Goal: Contribute content: Add original content to the website for others to see

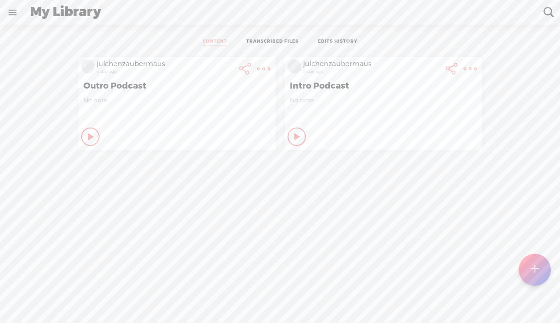
click at [533, 265] on t at bounding box center [534, 269] width 8 height 20
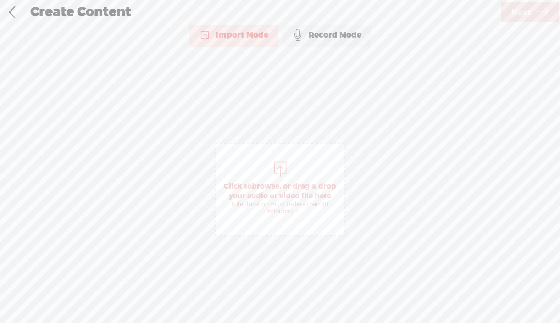
click at [276, 171] on div at bounding box center [280, 168] width 18 height 18
click at [528, 13] on span "Next" at bounding box center [521, 12] width 20 height 23
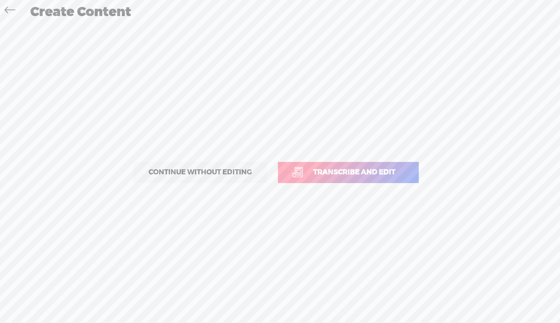
click at [334, 177] on link "Transcribe and edit" at bounding box center [348, 172] width 141 height 21
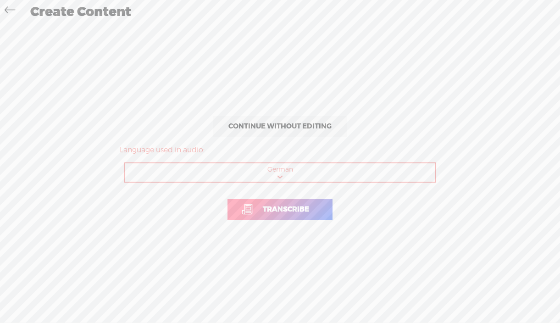
click at [283, 211] on span "Transcribe" at bounding box center [286, 209] width 66 height 11
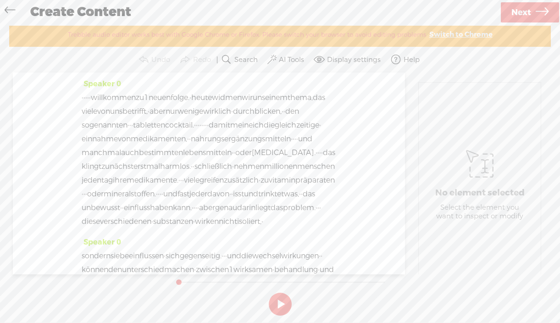
click at [290, 59] on label "AI Tools" at bounding box center [291, 59] width 25 height 9
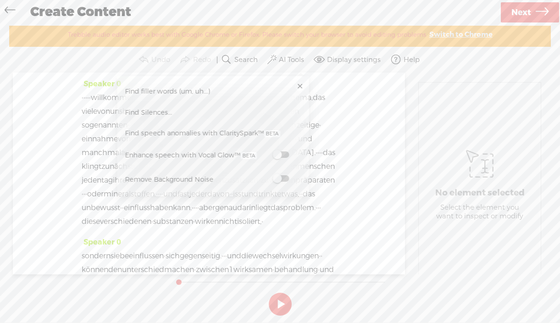
click at [150, 113] on span "Find Silences..." at bounding box center [148, 112] width 54 height 21
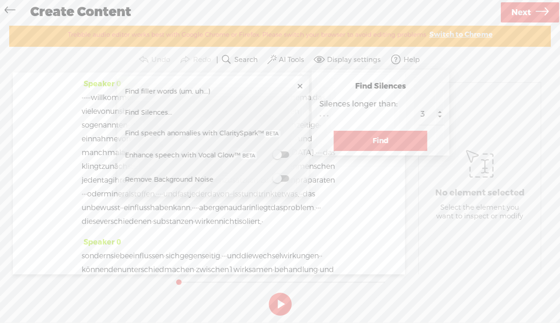
click at [391, 138] on button "Find" at bounding box center [381, 141] width 94 height 20
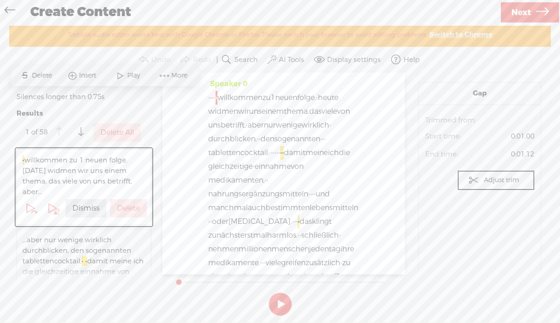
click at [122, 204] on label "Delete" at bounding box center [128, 209] width 23 height 10
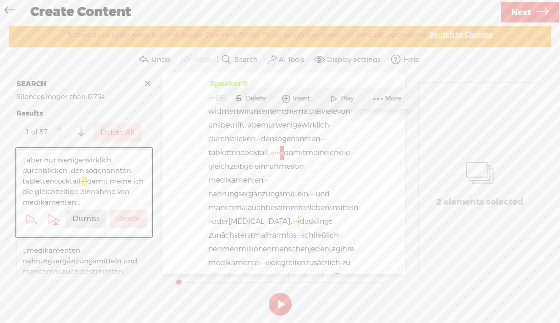
scroll to position [46, 0]
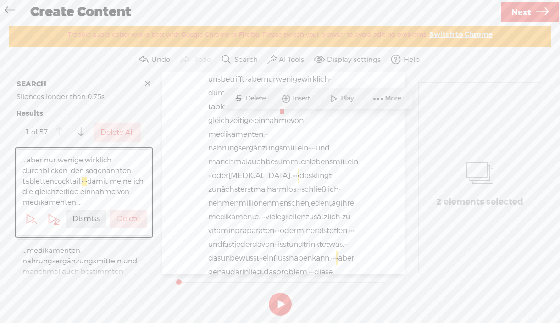
click at [127, 216] on label "Delete" at bounding box center [128, 219] width 23 height 10
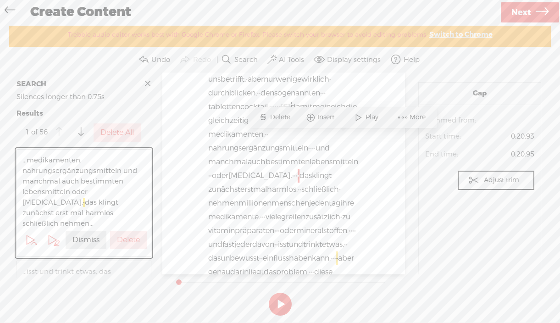
scroll to position [115, 0]
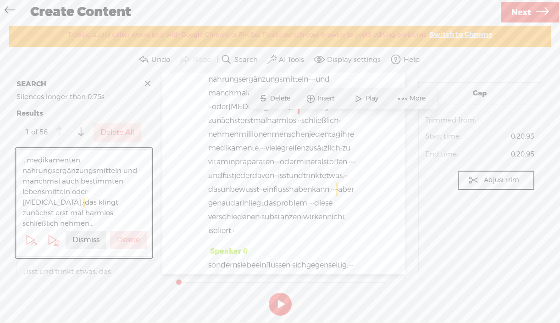
click at [127, 216] on span "...medikamenten, nahrungsergänzungsmitteln und manchmal auch bestimmten lebensm…" at bounding box center [83, 192] width 123 height 74
click at [126, 235] on label "Delete" at bounding box center [128, 240] width 23 height 10
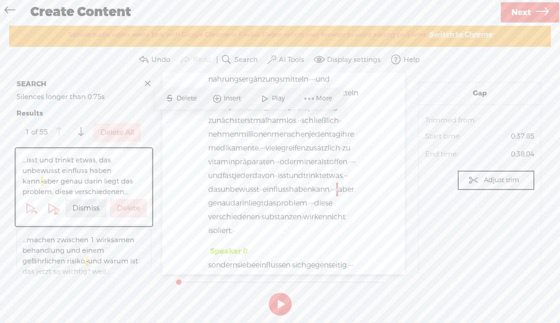
scroll to position [238, 0]
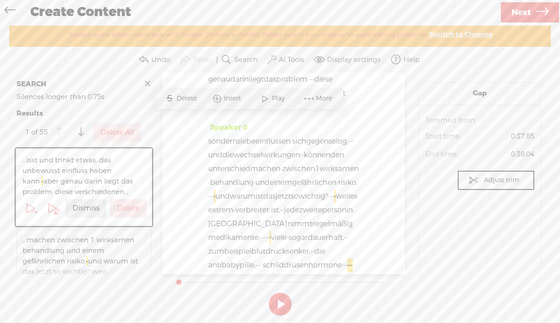
click at [122, 204] on label "Delete" at bounding box center [128, 209] width 23 height 10
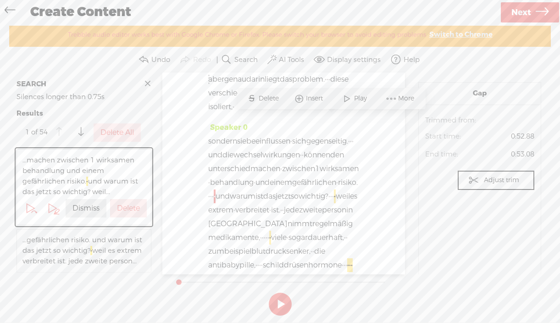
scroll to position [383, 0]
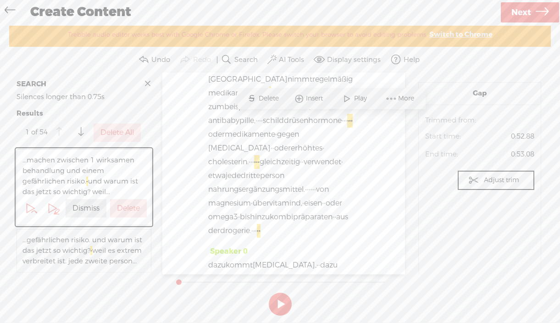
click at [123, 206] on label "Delete" at bounding box center [128, 209] width 23 height 10
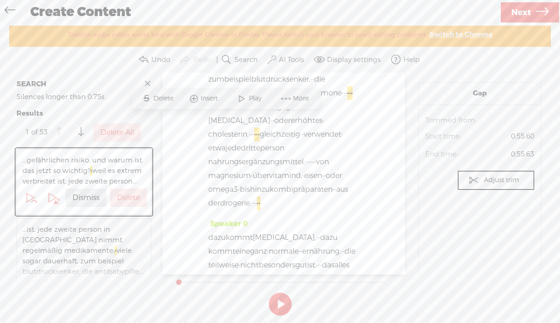
click at [123, 203] on label "Delete" at bounding box center [128, 198] width 23 height 10
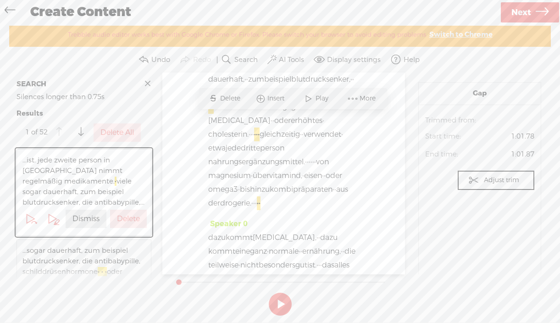
scroll to position [452, 0]
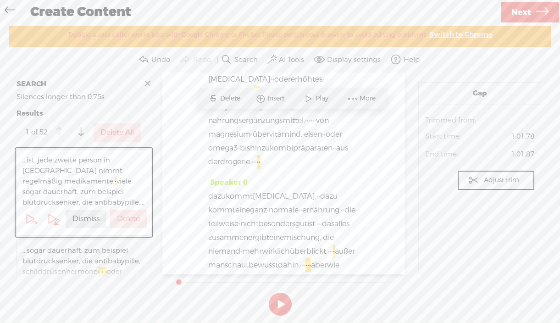
click at [123, 206] on span "...ist. jede zweite person in [GEOGRAPHIC_DATA] nimmt regelmäßig medikamente, ·…" at bounding box center [83, 181] width 123 height 53
drag, startPoint x: 123, startPoint y: 224, endPoint x: 124, endPoint y: 229, distance: 5.1
click at [123, 224] on label "Delete" at bounding box center [128, 219] width 23 height 10
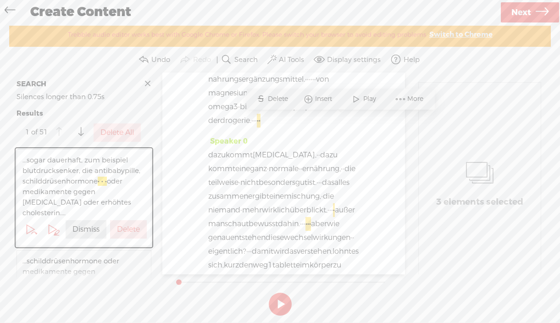
scroll to position [493, 0]
click at [125, 225] on label "Delete" at bounding box center [128, 230] width 23 height 10
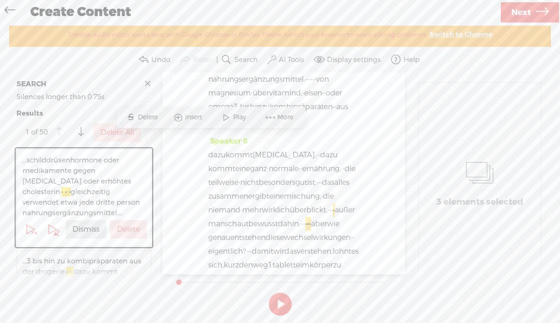
click at [125, 228] on label "Delete" at bounding box center [128, 230] width 23 height 10
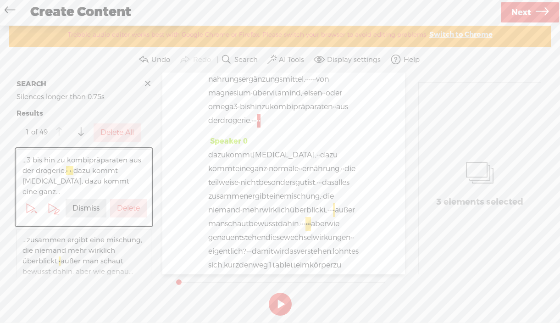
scroll to position [520, 0]
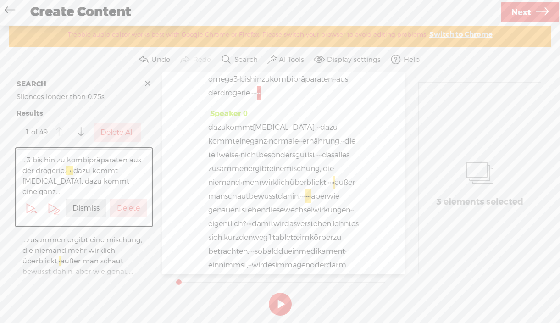
drag, startPoint x: 128, startPoint y: 194, endPoint x: 128, endPoint y: 199, distance: 5.0
click at [128, 204] on label "Delete" at bounding box center [128, 209] width 23 height 10
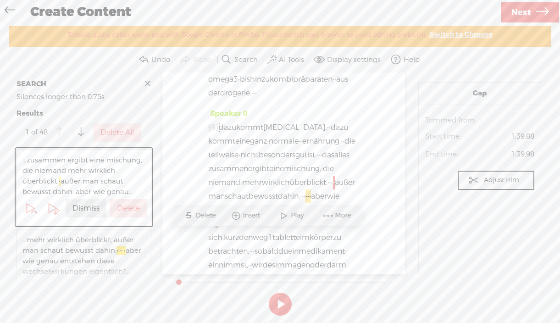
scroll to position [733, 0]
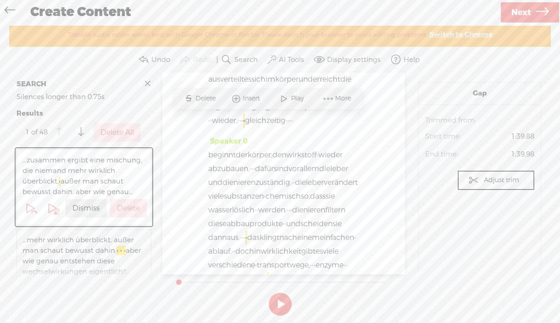
click at [126, 133] on label "Delete All" at bounding box center [116, 133] width 33 height 10
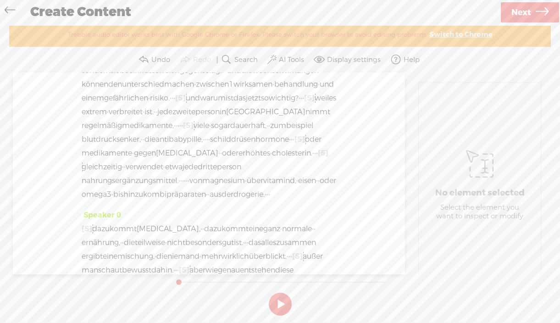
scroll to position [364, 0]
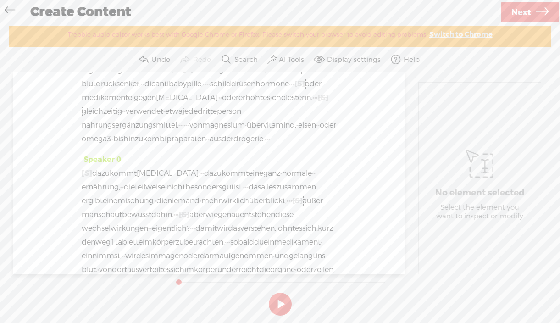
drag, startPoint x: 240, startPoint y: 131, endPoint x: 186, endPoint y: 132, distance: 54.1
click at [186, 166] on div "[S] · · · dazu kommt [MEDICAL_DATA], · · dazu kommt eine ganz · normale · · ern…" at bounding box center [209, 235] width 254 height 138
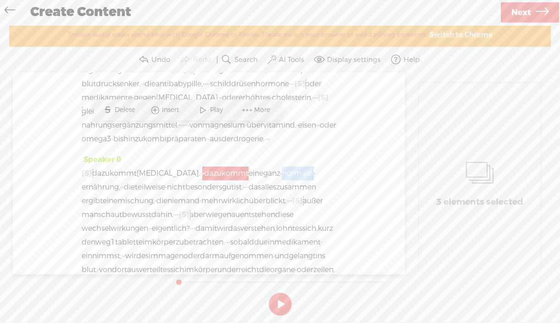
drag, startPoint x: 325, startPoint y: 131, endPoint x: 288, endPoint y: 129, distance: 36.7
click at [288, 166] on div "[S] · · · dazu kommt [MEDICAL_DATA], · · dazu kommt eine ganz · normale · · ern…" at bounding box center [209, 235] width 254 height 138
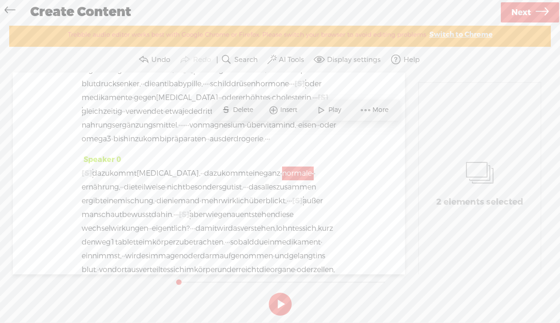
click at [235, 110] on span "Delete" at bounding box center [244, 109] width 22 height 9
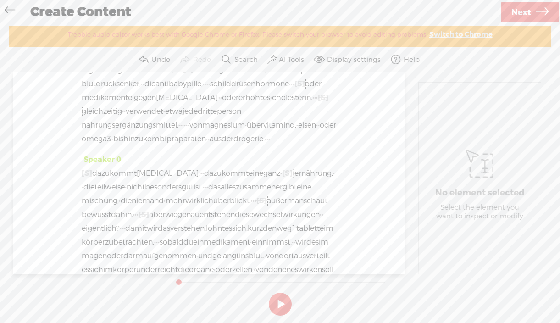
click at [100, 166] on span "dazu" at bounding box center [100, 173] width 17 height 14
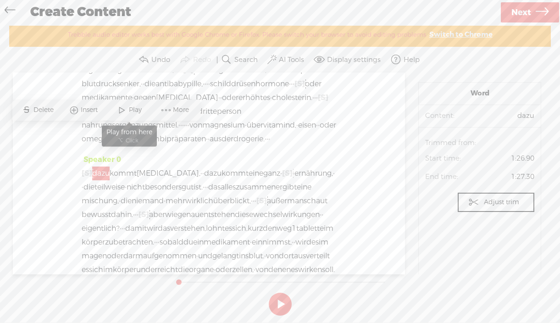
click at [130, 108] on span "Play" at bounding box center [136, 109] width 15 height 9
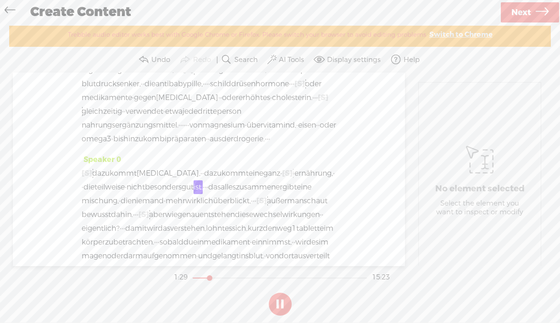
click at [101, 166] on span "dazu" at bounding box center [100, 173] width 17 height 14
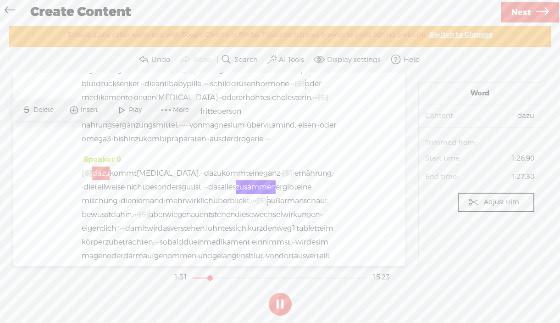
click at [100, 166] on span "dazu" at bounding box center [100, 173] width 17 height 14
click at [125, 109] on span at bounding box center [122, 110] width 14 height 17
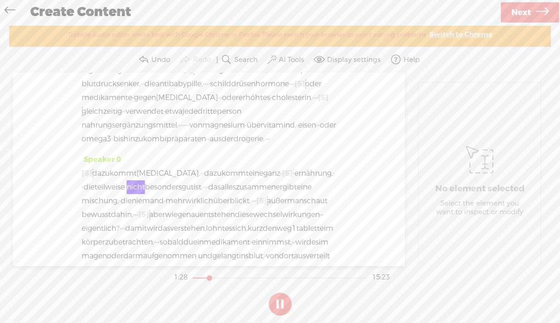
click at [264, 166] on span "ganz" at bounding box center [271, 173] width 17 height 14
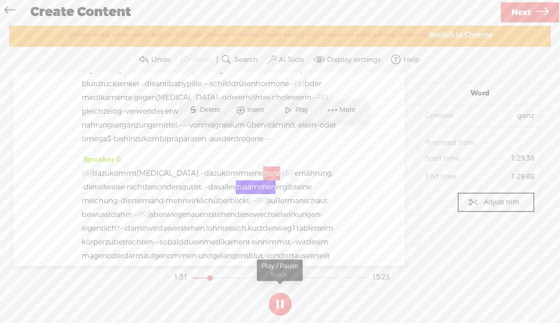
click at [282, 302] on button at bounding box center [280, 303] width 23 height 23
drag, startPoint x: 281, startPoint y: 133, endPoint x: 262, endPoint y: 135, distance: 18.9
click at [263, 166] on span "ganz" at bounding box center [271, 173] width 17 height 14
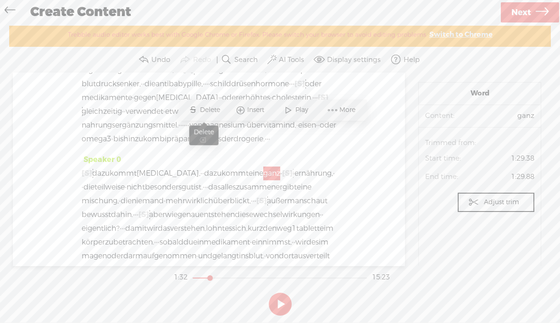
click at [209, 110] on span "Delete" at bounding box center [211, 109] width 22 height 9
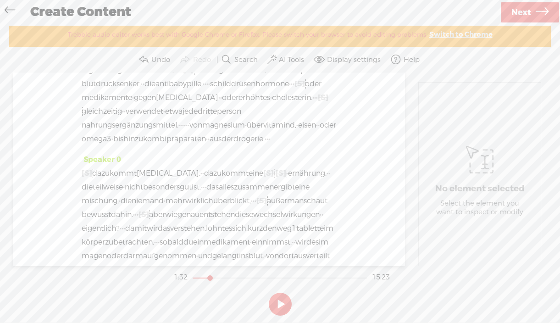
drag, startPoint x: 239, startPoint y: 130, endPoint x: 193, endPoint y: 133, distance: 46.9
click at [193, 166] on div "[S] · · · dazu kommt alkohol, · · dazu kommt eine [S] ganz · [S] normale · · er…" at bounding box center [209, 235] width 254 height 138
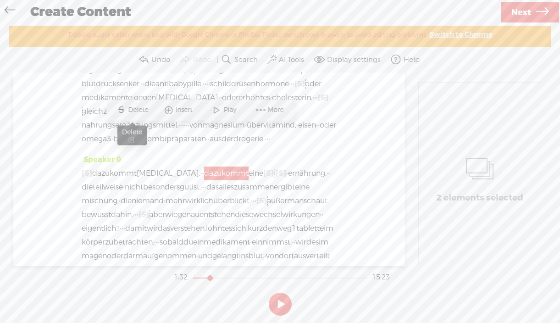
click at [138, 110] on span "Delete" at bounding box center [139, 109] width 22 height 9
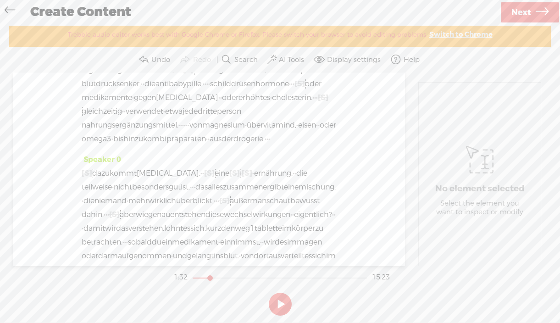
click at [104, 166] on span "dazu" at bounding box center [100, 173] width 17 height 14
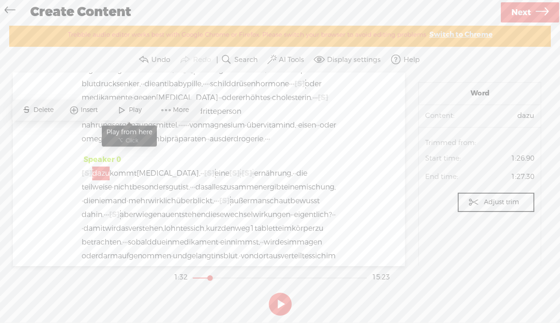
click at [129, 109] on span "Play" at bounding box center [136, 109] width 15 height 9
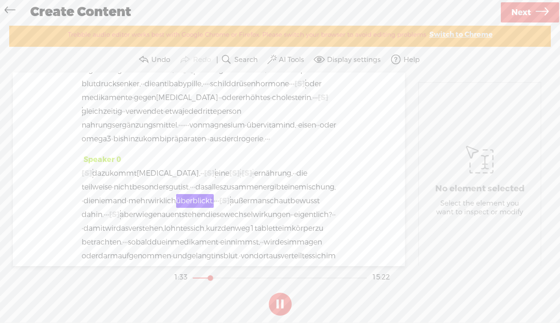
drag, startPoint x: 245, startPoint y: 144, endPoint x: 236, endPoint y: 145, distance: 9.7
click at [236, 166] on div "[S] · · · dazu kommt [MEDICAL_DATA], · · [S] dazu kommt eine [S] ganz · [S] nor…" at bounding box center [209, 228] width 254 height 124
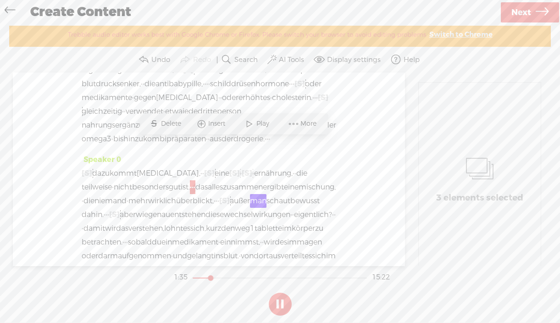
click at [195, 180] on span "·" at bounding box center [194, 187] width 2 height 14
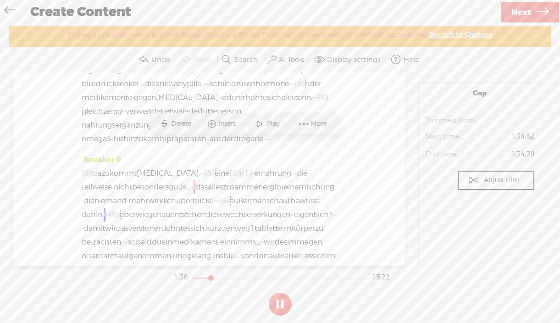
drag, startPoint x: 245, startPoint y: 144, endPoint x: 237, endPoint y: 144, distance: 8.3
click at [237, 166] on div "[S] · · · dazu kommt [MEDICAL_DATA], · · [S] dazu kommt eine [S] ganz · [S] nor…" at bounding box center [209, 228] width 254 height 124
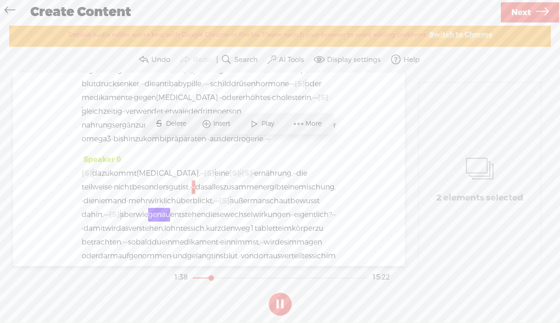
drag, startPoint x: 281, startPoint y: 302, endPoint x: 274, endPoint y: 270, distance: 33.5
click at [281, 302] on button at bounding box center [280, 303] width 23 height 23
click at [185, 120] on span "Delete" at bounding box center [177, 123] width 22 height 9
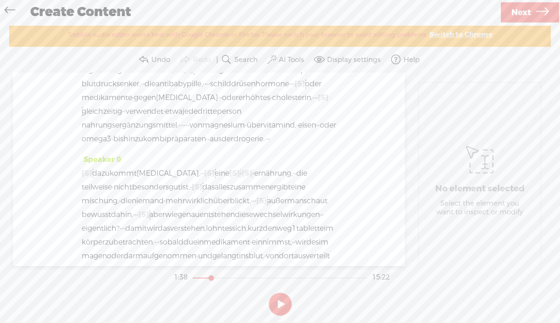
click at [99, 166] on span "dazu" at bounding box center [100, 173] width 17 height 14
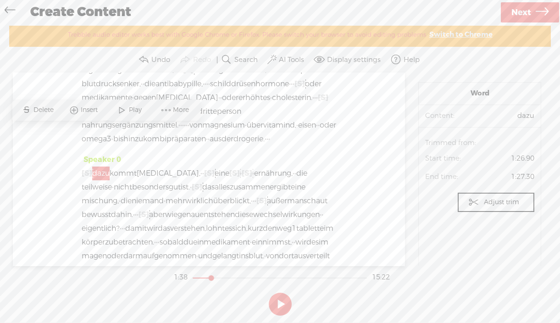
drag, startPoint x: 47, startPoint y: 109, endPoint x: 54, endPoint y: 198, distance: 89.7
click at [54, 198] on section "Speaker 0 · · · · [S] · willkommen zu 1 neuen folge. · [DATE] widmen wir uns ei…" at bounding box center [279, 168] width 541 height 193
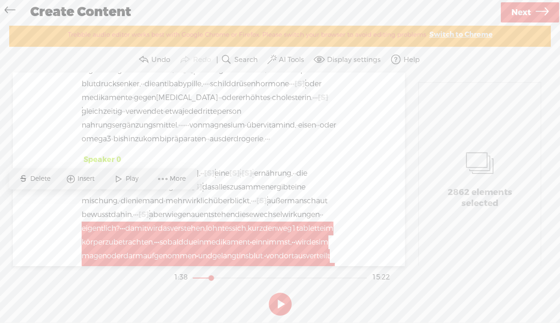
click at [78, 148] on div "Speaker 0 · · · · [S] · willkommen zu 1 neuen folge. · [DATE] widmen wir uns ei…" at bounding box center [209, 168] width 392 height 193
click at [68, 139] on div "Speaker 0 · · · · [S] · willkommen zu 1 neuen folge. · [DATE] widmen wir uns ei…" at bounding box center [209, 168] width 392 height 193
click at [110, 166] on span "dazu" at bounding box center [100, 173] width 17 height 14
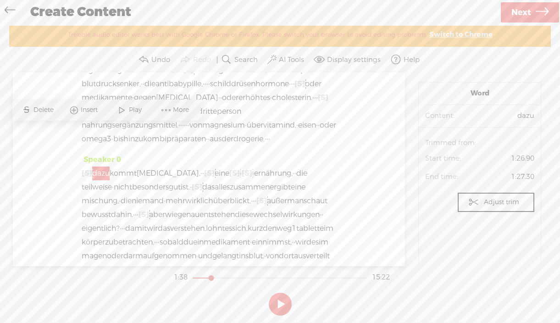
click at [135, 108] on span "Play" at bounding box center [136, 109] width 15 height 9
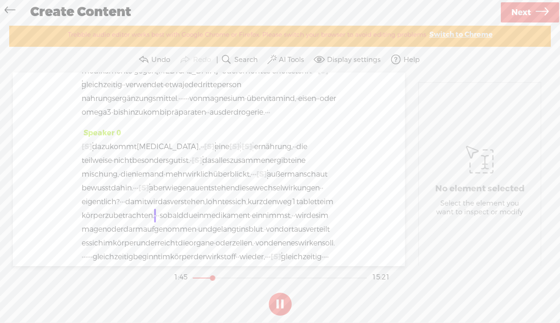
scroll to position [407, 0]
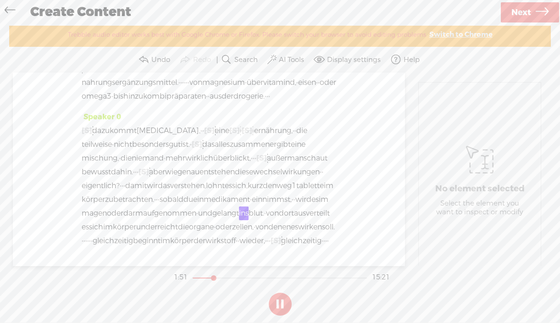
click at [276, 301] on button at bounding box center [280, 303] width 23 height 23
drag, startPoint x: 299, startPoint y: 185, endPoint x: 257, endPoint y: 184, distance: 42.2
click at [257, 184] on div "[S] · · · dazu kommt [MEDICAL_DATA], · · [S] dazu kommt eine [S] ganz · [S] nor…" at bounding box center [209, 193] width 254 height 138
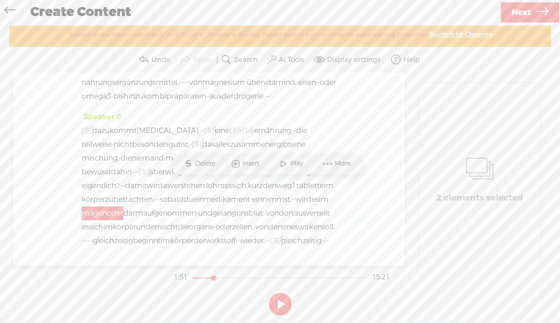
click at [202, 162] on span "Delete" at bounding box center [206, 163] width 22 height 9
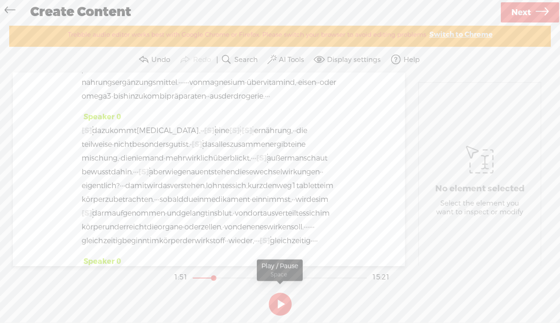
click at [282, 304] on button at bounding box center [280, 303] width 23 height 23
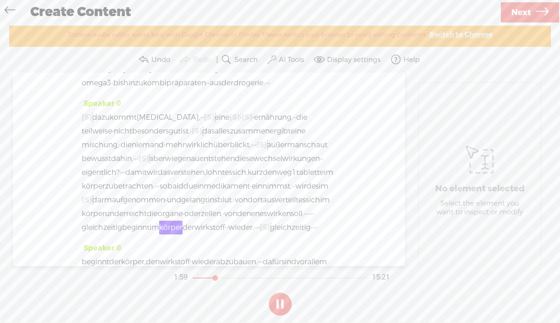
scroll to position [434, 0]
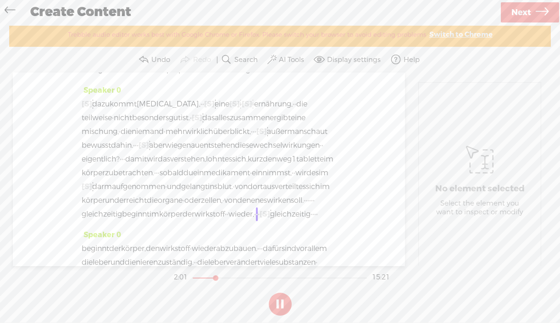
click at [287, 297] on button at bounding box center [280, 303] width 23 height 23
drag, startPoint x: 201, startPoint y: 211, endPoint x: 173, endPoint y: 198, distance: 31.6
click at [173, 198] on div "[S] · · · dazu kommt [MEDICAL_DATA], · · [S] dazu kommt eine [S] ganz · [S] nor…" at bounding box center [209, 159] width 254 height 124
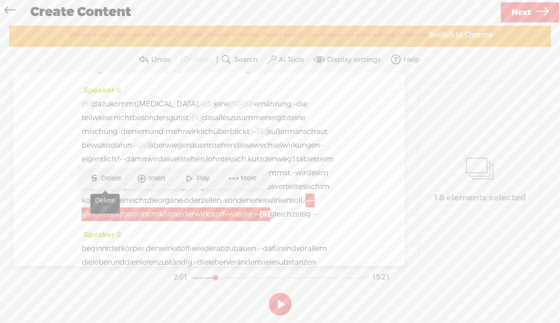
click at [115, 174] on span "Delete" at bounding box center [112, 178] width 22 height 9
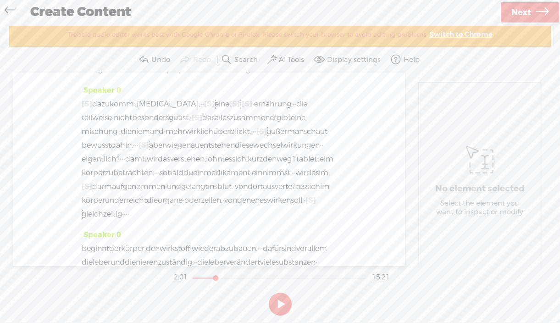
scroll to position [441, 0]
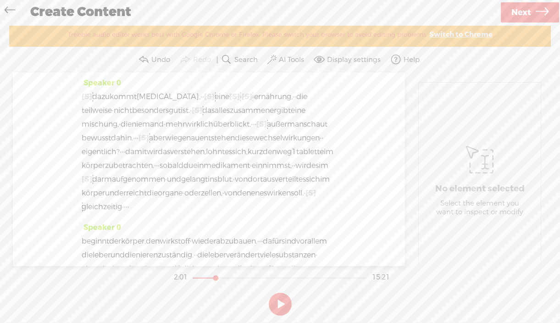
click at [267, 193] on span "wirken" at bounding box center [279, 193] width 24 height 14
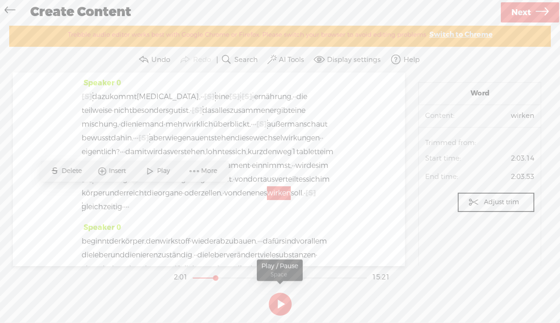
click at [279, 301] on button at bounding box center [280, 303] width 23 height 23
drag, startPoint x: 191, startPoint y: 220, endPoint x: 187, endPoint y: 216, distance: 5.8
click at [190, 234] on span "wirkstoff" at bounding box center [175, 241] width 30 height 14
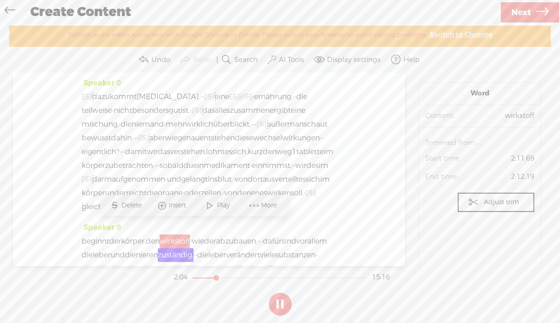
click at [119, 186] on span "und" at bounding box center [112, 193] width 14 height 14
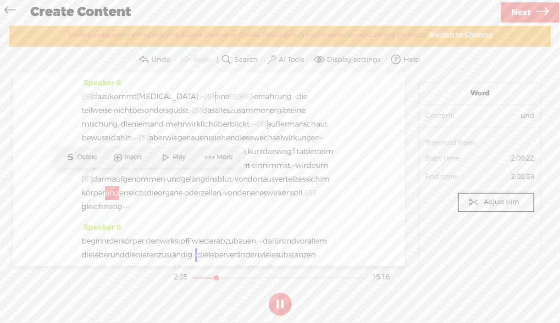
click at [119, 186] on span "und" at bounding box center [112, 193] width 14 height 14
click at [285, 304] on button at bounding box center [280, 303] width 23 height 23
click at [119, 186] on span "und" at bounding box center [112, 193] width 14 height 14
drag, startPoint x: 138, startPoint y: 178, endPoint x: 114, endPoint y: 180, distance: 23.9
click at [105, 186] on span "körper" at bounding box center [93, 193] width 23 height 14
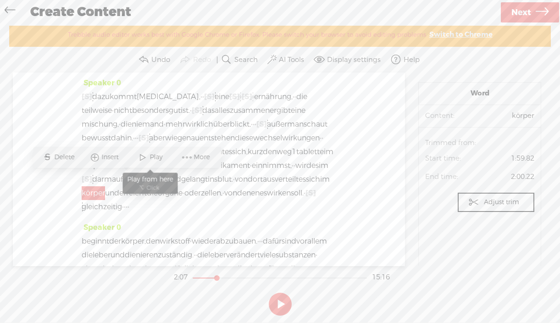
click at [143, 157] on span at bounding box center [143, 157] width 14 height 17
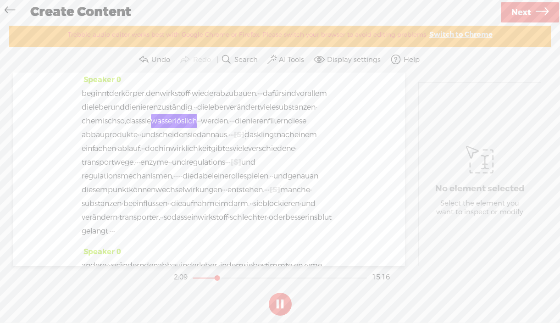
scroll to position [589, 0]
click at [275, 301] on button at bounding box center [280, 303] width 23 height 23
drag, startPoint x: 154, startPoint y: 175, endPoint x: 297, endPoint y: 162, distance: 143.1
click at [297, 162] on div "beginnt der körper, den wirkstoff · wieder abzubauen. · · · dafür sind vor alle…" at bounding box center [209, 161] width 254 height 151
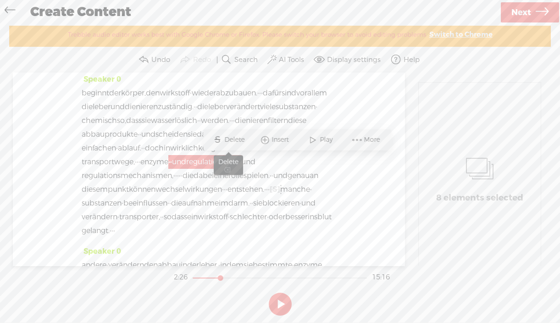
click at [228, 137] on span "Delete" at bounding box center [235, 139] width 22 height 9
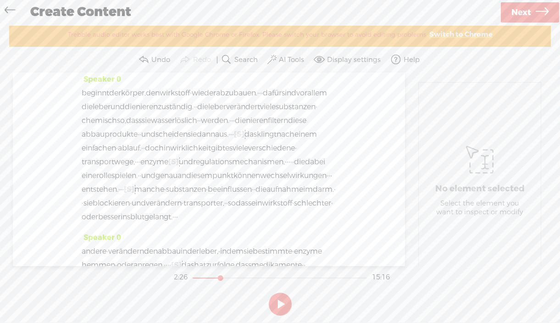
click at [275, 108] on span "substanzen" at bounding box center [295, 107] width 40 height 14
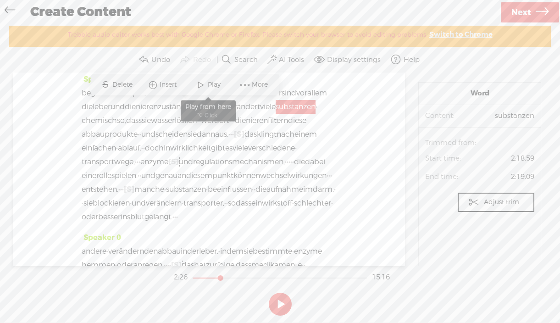
click at [201, 83] on span at bounding box center [201, 85] width 14 height 17
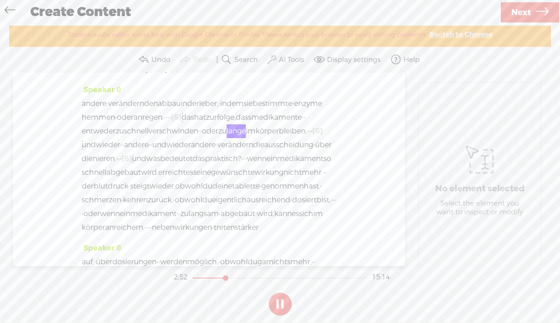
scroll to position [771, 0]
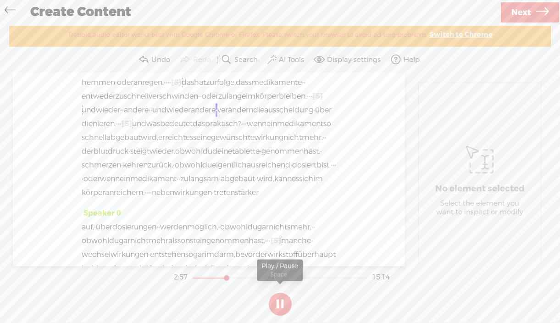
click at [282, 300] on button at bounding box center [280, 303] width 23 height 23
drag, startPoint x: 160, startPoint y: 150, endPoint x: 286, endPoint y: 136, distance: 126.5
click at [286, 136] on div "andere · verändern den abbau in der [GEOGRAPHIC_DATA], · indem sie bestimmte · …" at bounding box center [209, 131] width 254 height 138
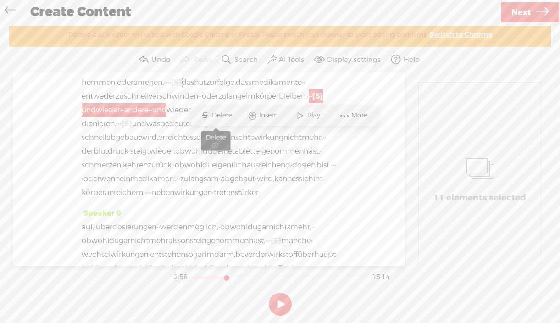
click at [215, 118] on span "Delete" at bounding box center [223, 115] width 22 height 9
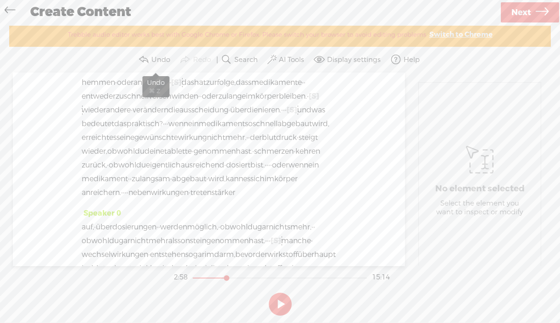
click at [155, 56] on label "Undo" at bounding box center [160, 59] width 19 height 9
drag, startPoint x: 160, startPoint y: 152, endPoint x: 290, endPoint y: 138, distance: 130.9
click at [290, 138] on div "andere · verändern den abbau in der [GEOGRAPHIC_DATA], · indem sie bestimmte · …" at bounding box center [209, 131] width 254 height 138
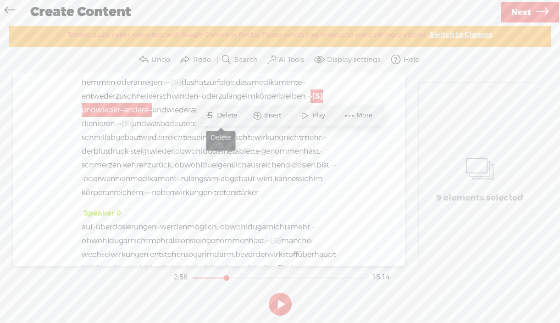
click at [218, 111] on span "Delete" at bounding box center [228, 115] width 22 height 9
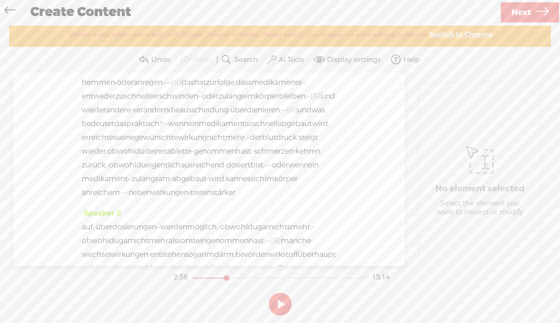
click at [251, 89] on span "medikamente" at bounding box center [276, 83] width 50 height 14
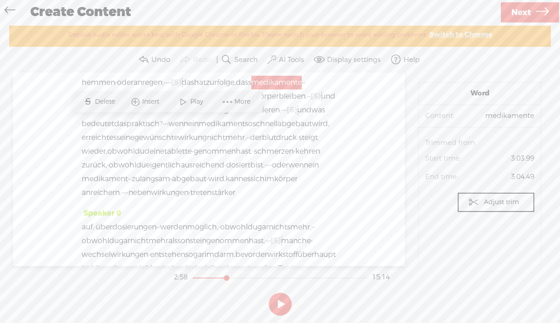
click at [189, 100] on span at bounding box center [183, 102] width 14 height 17
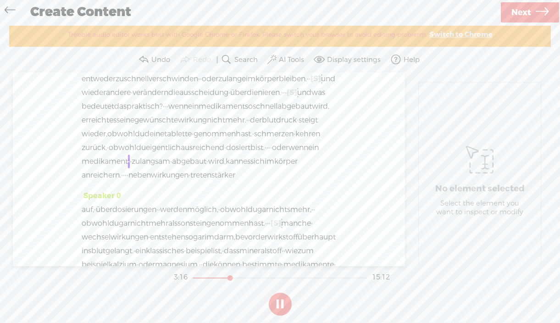
scroll to position [808, 0]
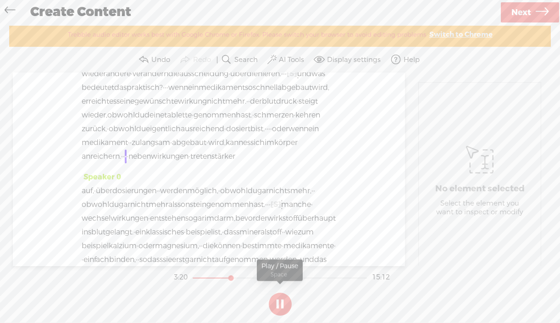
click at [279, 306] on button at bounding box center [280, 303] width 23 height 23
click at [172, 149] on span "·" at bounding box center [171, 143] width 2 height 14
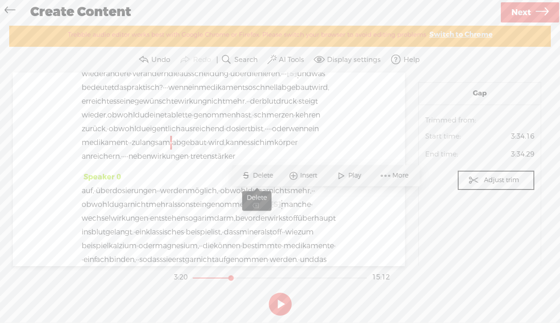
click at [262, 173] on span "Delete" at bounding box center [264, 175] width 22 height 9
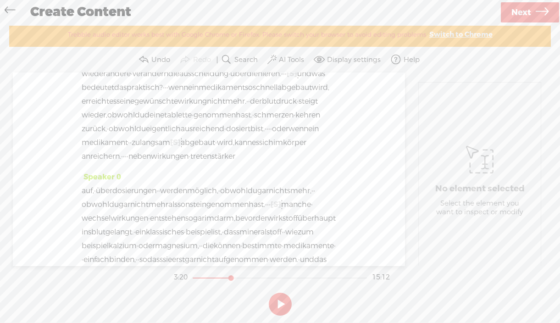
click at [308, 136] on span "ein" at bounding box center [313, 129] width 11 height 14
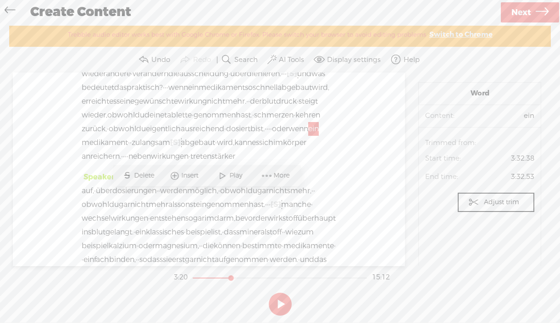
click at [224, 172] on span at bounding box center [222, 175] width 14 height 17
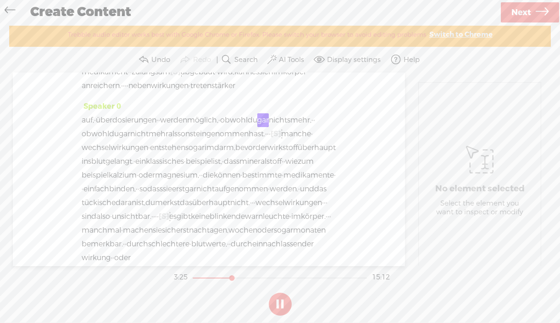
scroll to position [893, 0]
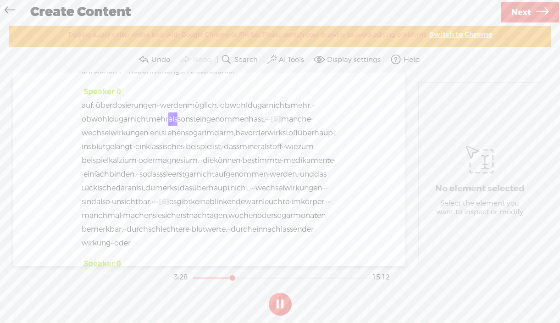
drag, startPoint x: 275, startPoint y: 299, endPoint x: 260, endPoint y: 283, distance: 21.4
click at [274, 299] on button at bounding box center [280, 303] width 23 height 23
click at [109, 126] on span "obwohl" at bounding box center [96, 119] width 28 height 14
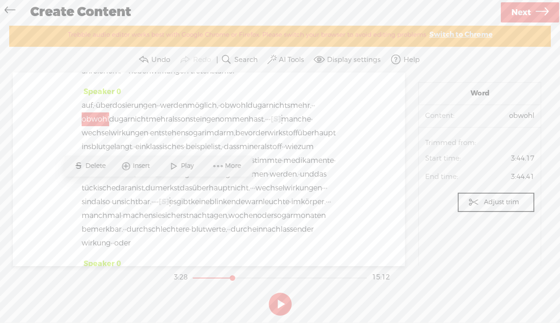
click at [313, 112] on span "·" at bounding box center [314, 106] width 2 height 14
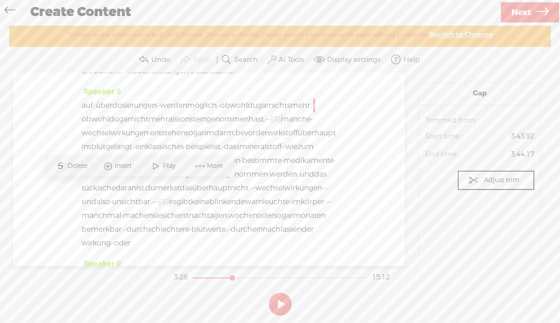
drag, startPoint x: 142, startPoint y: 186, endPoint x: 246, endPoint y: 171, distance: 105.5
click at [246, 171] on div "auf, · überdosierungen · · werden möglich, · obwohl du gar nichts mehr, · · obw…" at bounding box center [209, 174] width 254 height 151
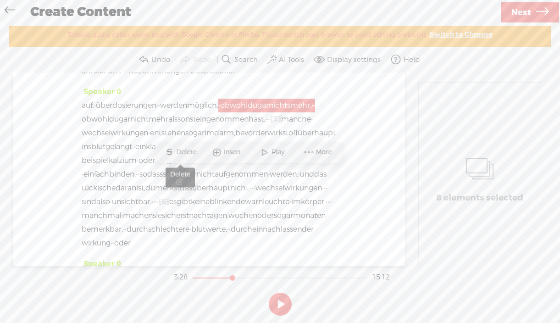
click at [187, 152] on span "Delete" at bounding box center [187, 152] width 22 height 9
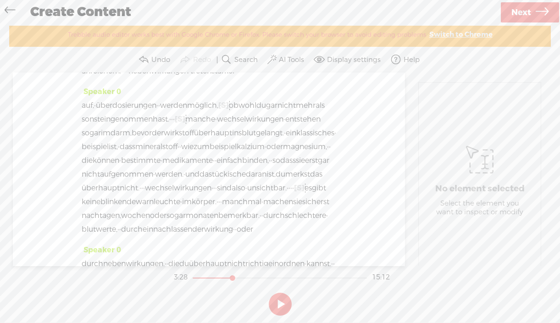
click at [138, 112] on span "überdosierungen" at bounding box center [126, 106] width 61 height 14
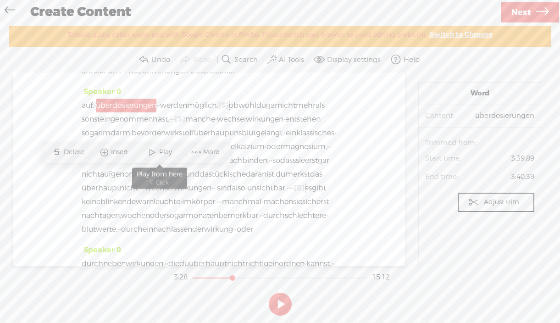
click at [154, 152] on span at bounding box center [152, 152] width 14 height 17
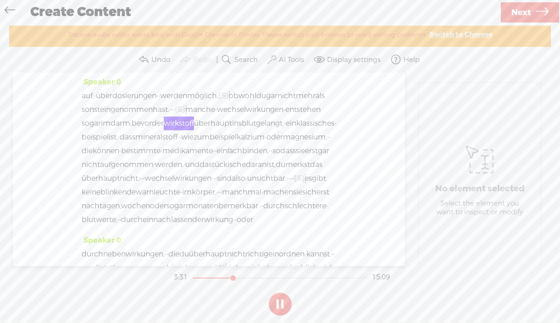
scroll to position [917, 0]
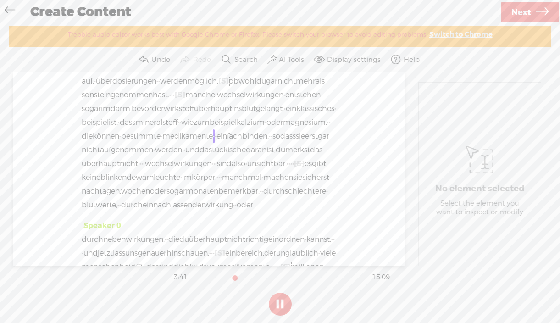
click at [281, 302] on button at bounding box center [280, 303] width 23 height 23
drag, startPoint x: 191, startPoint y: 205, endPoint x: 95, endPoint y: 204, distance: 95.4
click at [95, 204] on div "auf, · überdosierungen · · werden möglich, [S] · obwohl du gar nichts mehr, · ·…" at bounding box center [209, 143] width 254 height 138
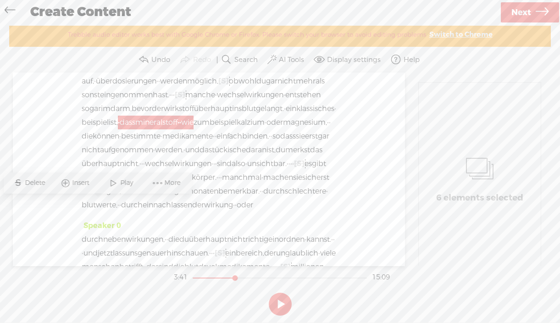
click at [33, 182] on span "Delete" at bounding box center [36, 182] width 22 height 9
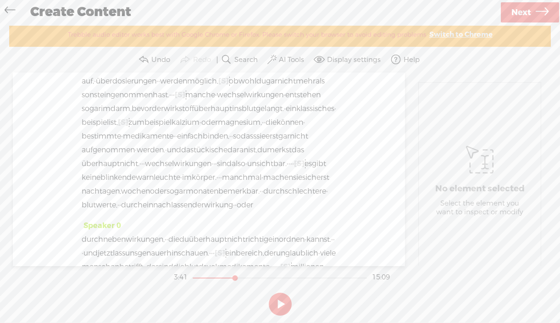
click at [242, 116] on span "blut" at bounding box center [249, 109] width 14 height 14
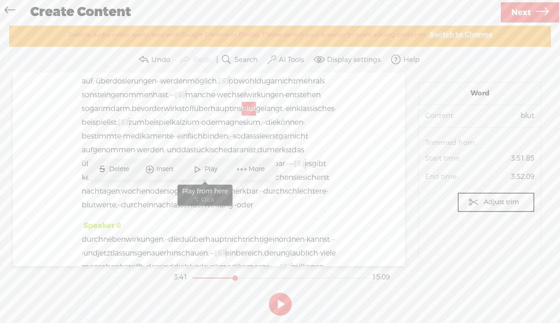
click at [200, 166] on span at bounding box center [198, 169] width 14 height 17
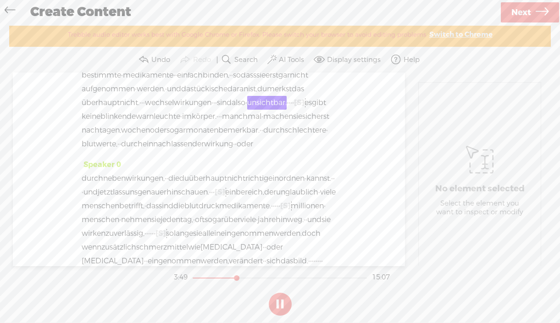
scroll to position [1054, 0]
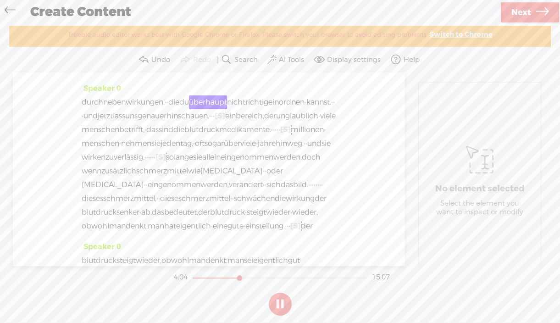
click at [285, 297] on button at bounding box center [280, 303] width 23 height 23
click at [284, 297] on button at bounding box center [280, 303] width 23 height 23
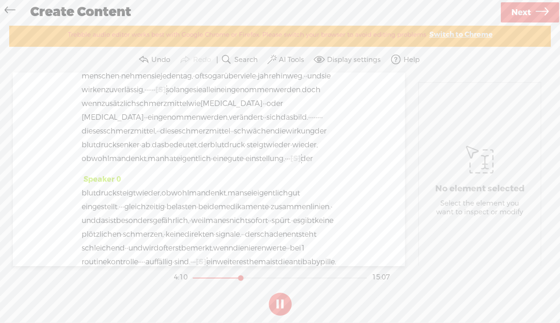
scroll to position [1160, 0]
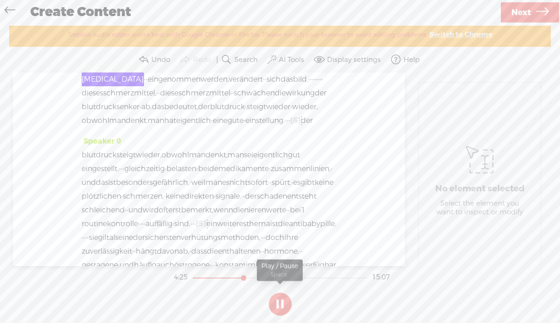
click at [284, 302] on button at bounding box center [280, 303] width 23 height 23
click at [144, 59] on span "zuverlässig," at bounding box center [124, 52] width 39 height 14
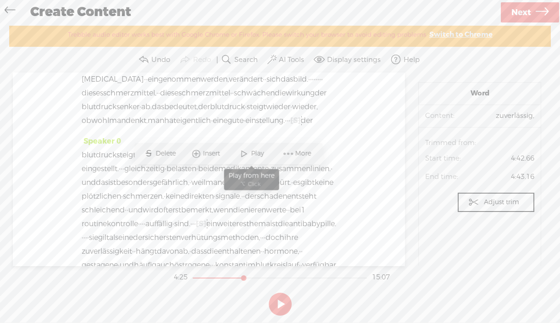
click at [255, 154] on span "Play" at bounding box center [258, 153] width 15 height 9
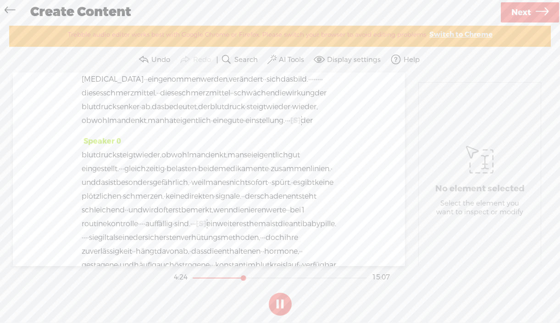
click at [166, 56] on span "[S]" at bounding box center [160, 52] width 11 height 10
click at [193, 45] on span "tag," at bounding box center [186, 38] width 13 height 14
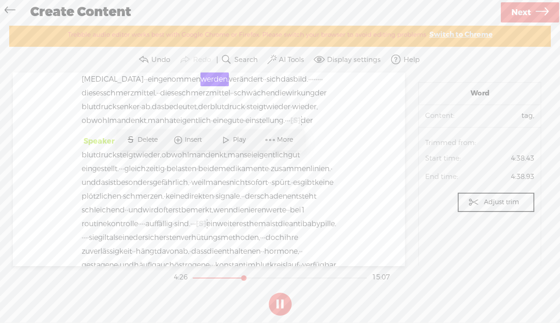
click at [166, 56] on span "[S]" at bounding box center [160, 52] width 11 height 10
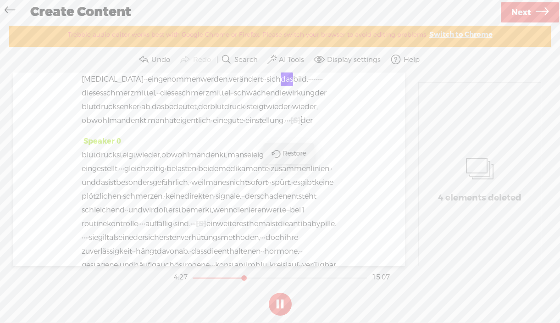
click at [278, 155] on span at bounding box center [275, 153] width 21 height 19
click at [144, 59] on span "zuverlässig," at bounding box center [124, 52] width 39 height 14
click at [247, 154] on span at bounding box center [244, 153] width 14 height 17
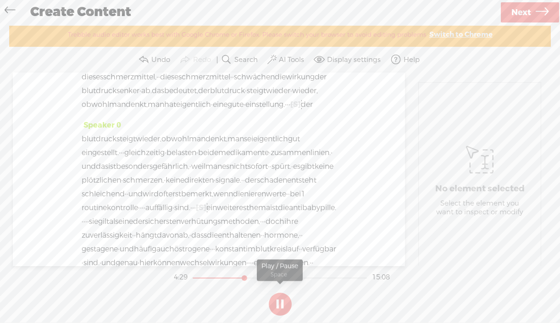
click at [283, 300] on button at bounding box center [280, 303] width 23 height 23
click at [136, 29] on span "nehmen" at bounding box center [136, 22] width 30 height 14
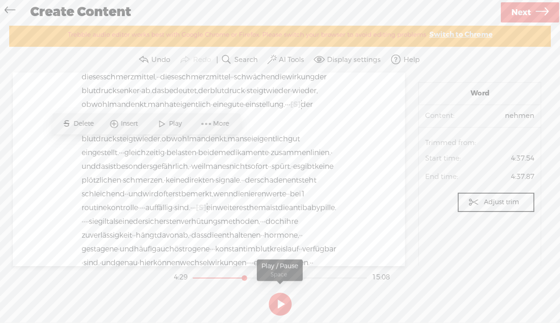
click at [284, 304] on button at bounding box center [280, 303] width 23 height 23
click at [276, 306] on button at bounding box center [280, 303] width 23 height 23
drag, startPoint x: 173, startPoint y: 216, endPoint x: 68, endPoint y: 220, distance: 105.5
click at [71, 220] on div "Speaker 0 · · · · [S] · willkommen zu 1 neuen folge. · [DATE] widmen wir uns ei…" at bounding box center [209, 168] width 392 height 193
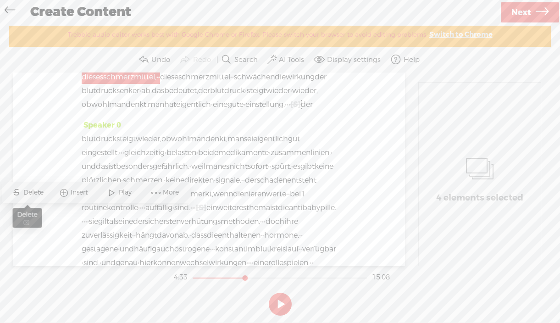
click at [27, 191] on span "Delete" at bounding box center [34, 192] width 22 height 9
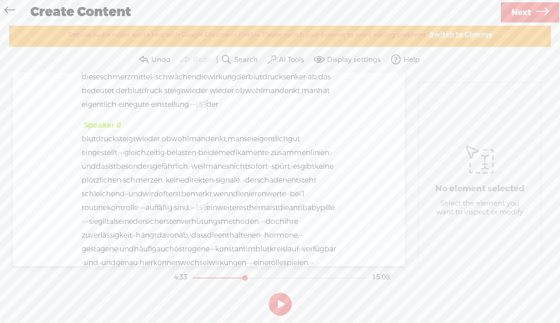
click at [281, 70] on span "das" at bounding box center [287, 63] width 12 height 14
click at [267, 179] on span at bounding box center [263, 179] width 14 height 17
drag, startPoint x: 313, startPoint y: 199, endPoint x: 288, endPoint y: 198, distance: 24.3
click at [288, 111] on div "durch nebenwirkungen, · · die du überhaupt nicht richtig einordnen · kannst. · …" at bounding box center [209, 43] width 254 height 138
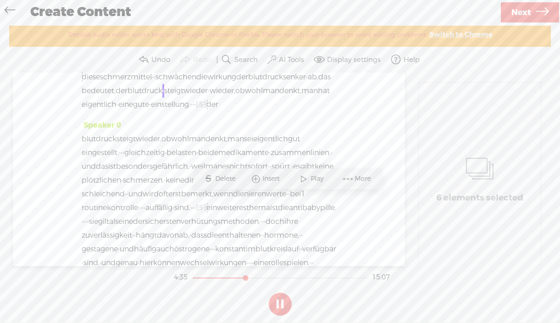
click at [221, 182] on span "Delete" at bounding box center [226, 178] width 22 height 9
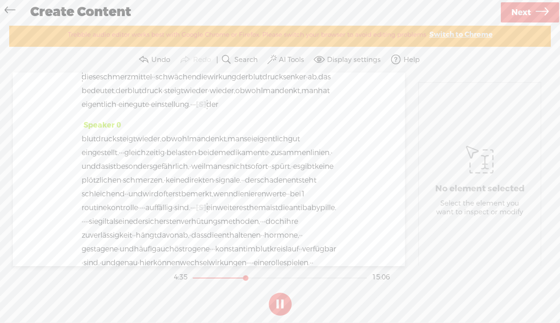
click at [266, 70] on span "sich" at bounding box center [273, 63] width 14 height 14
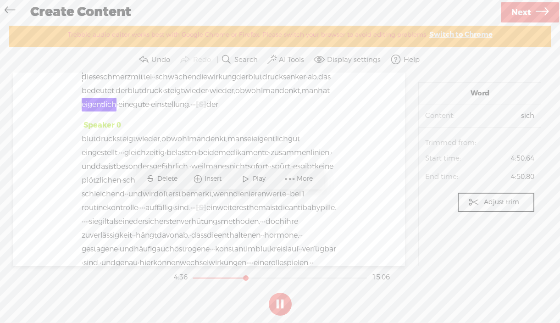
click at [247, 178] on span at bounding box center [246, 179] width 14 height 17
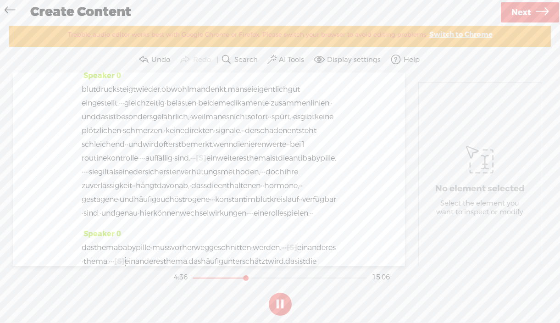
scroll to position [1293, 0]
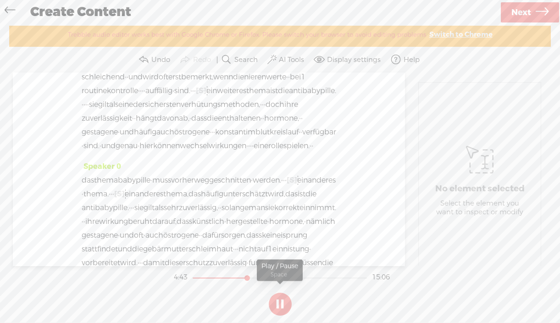
click at [286, 301] on button at bounding box center [280, 303] width 23 height 23
drag, startPoint x: 222, startPoint y: 110, endPoint x: 168, endPoint y: 140, distance: 61.5
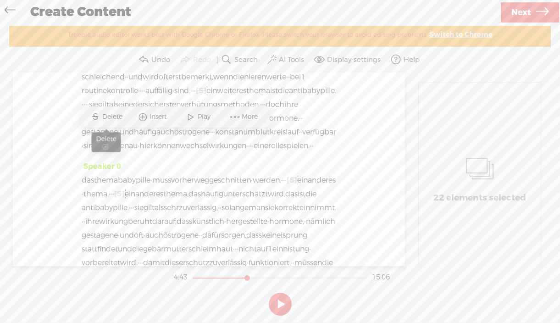
click at [108, 115] on span "Delete" at bounding box center [113, 116] width 22 height 9
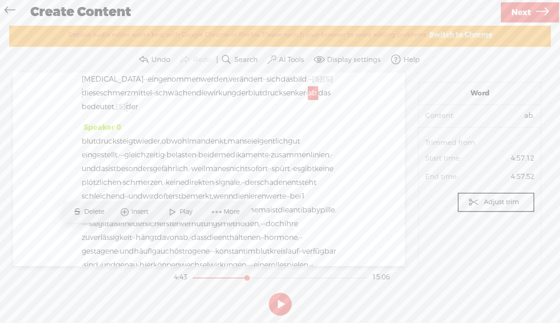
scroll to position [1170, 0]
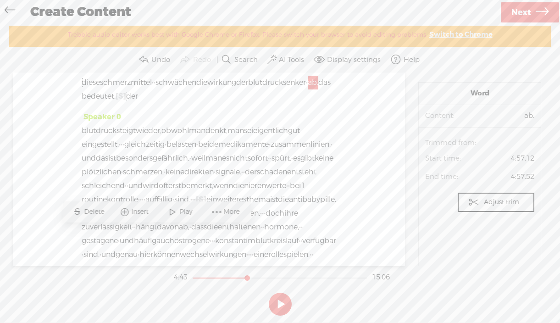
drag, startPoint x: 281, startPoint y: 162, endPoint x: 304, endPoint y: 162, distance: 22.9
click at [304, 103] on div "durch nebenwirkungen, · · die du überhaupt nicht richtig einordnen · kannst. · …" at bounding box center [209, 41] width 254 height 124
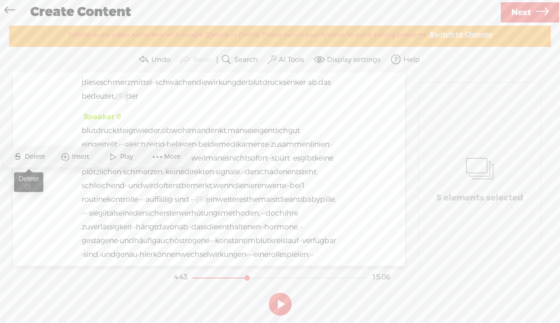
click at [31, 156] on span "Delete" at bounding box center [36, 156] width 22 height 9
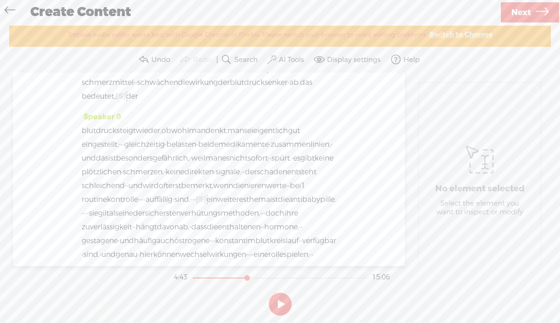
click at [184, 21] on span "blutdruckmedikamente." at bounding box center [227, 14] width 87 height 14
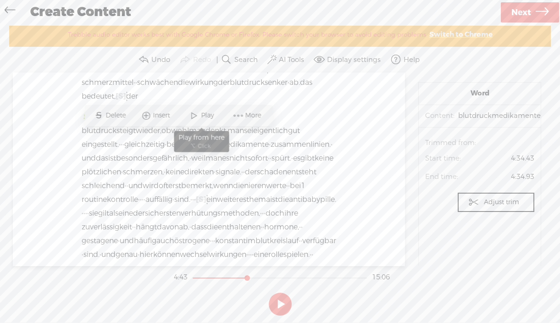
click at [196, 115] on span at bounding box center [194, 115] width 14 height 17
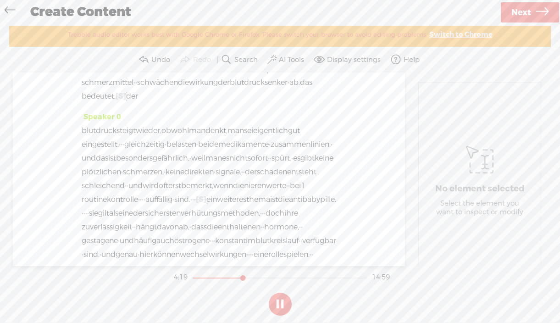
click at [210, 21] on span "blutdruckmedikamente." at bounding box center [227, 14] width 87 height 14
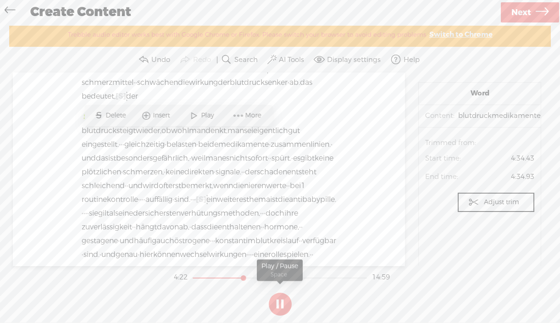
click at [275, 303] on button at bounding box center [280, 303] width 23 height 23
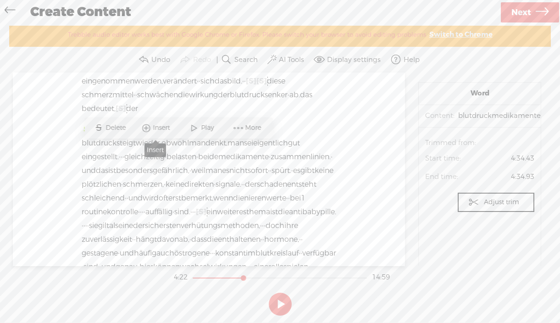
click at [175, 129] on span "Insert" at bounding box center [156, 128] width 46 height 17
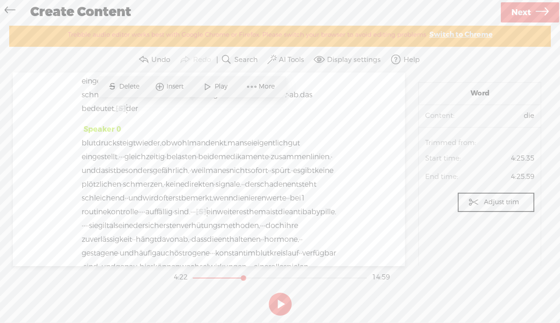
click at [210, 86] on span at bounding box center [208, 86] width 14 height 17
click at [279, 302] on button at bounding box center [280, 303] width 23 height 23
click at [318, 116] on div "durch nebenwirkungen, · · die du überhaupt nicht richtig einordnen · kannst. · …" at bounding box center [209, 54] width 254 height 124
click at [279, 293] on button at bounding box center [280, 303] width 23 height 23
click at [277, 308] on button at bounding box center [280, 303] width 23 height 23
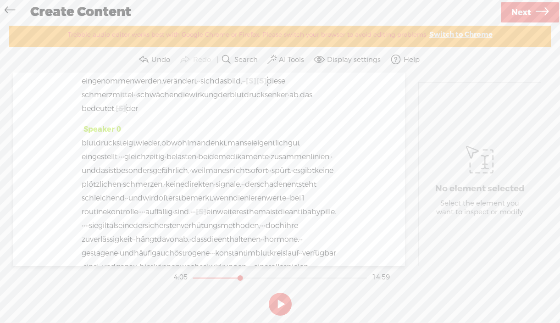
click at [278, 305] on button at bounding box center [280, 303] width 23 height 23
click at [144, 61] on span "zuverlässig," at bounding box center [124, 54] width 39 height 14
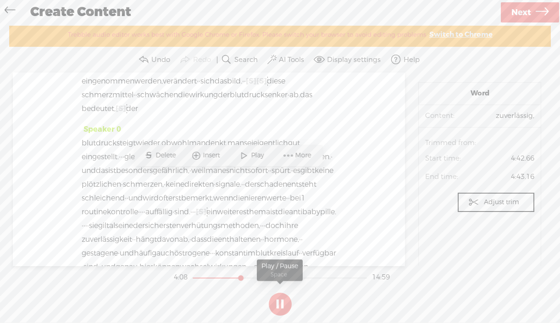
click at [276, 308] on button at bounding box center [280, 303] width 23 height 23
click at [301, 156] on span "More" at bounding box center [304, 155] width 18 height 9
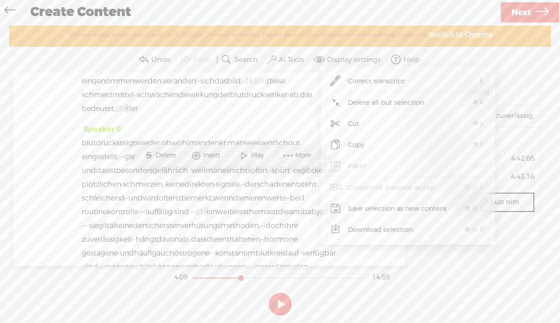
click at [384, 209] on span "Save selection as new content" at bounding box center [397, 208] width 135 height 21
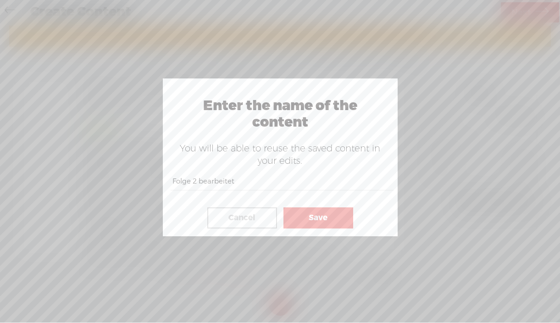
drag, startPoint x: 199, startPoint y: 178, endPoint x: 263, endPoint y: 182, distance: 64.3
click at [263, 182] on input "Folge 2 bearbeitet" at bounding box center [282, 181] width 223 height 18
type input "Folge 2 noch nicht fertig"
click at [319, 220] on button "Save" at bounding box center [318, 217] width 70 height 21
